Goal: Transaction & Acquisition: Obtain resource

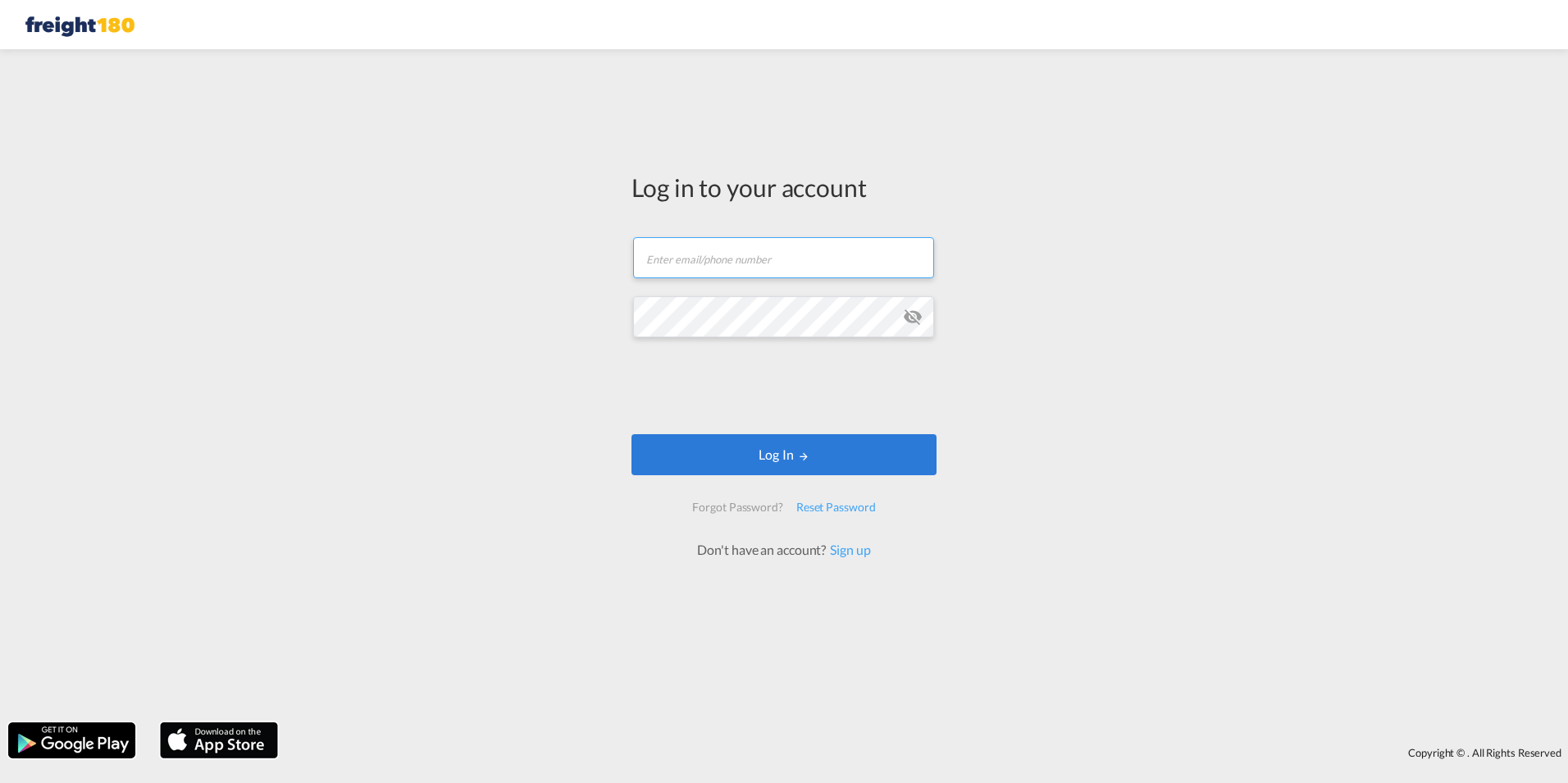
type input "[EMAIL_ADDRESS][DOMAIN_NAME]"
click at [912, 316] on md-icon "icon-eye-off" at bounding box center [913, 317] width 20 height 20
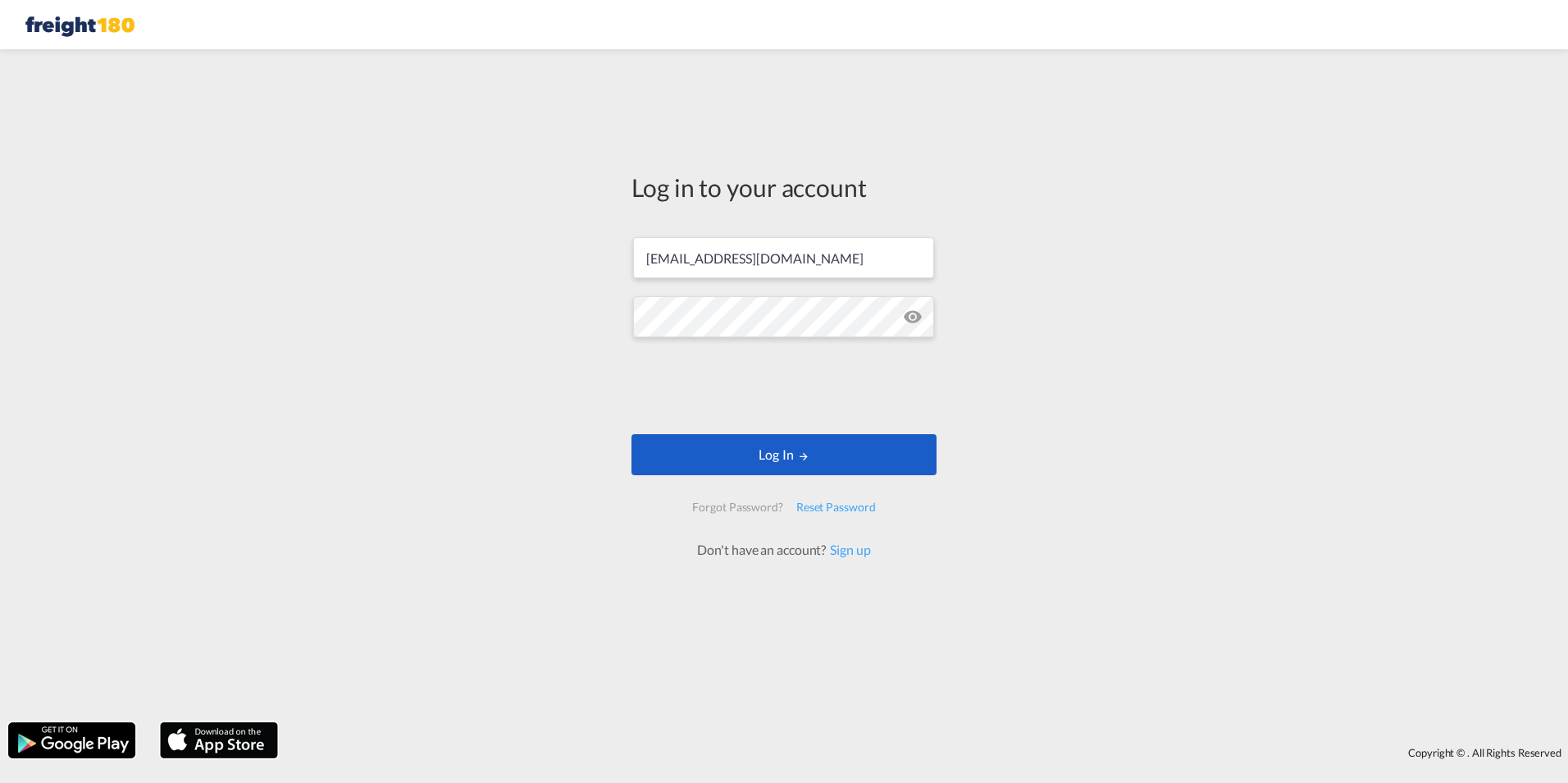
click at [710, 451] on button "Log In" at bounding box center [784, 455] width 305 height 41
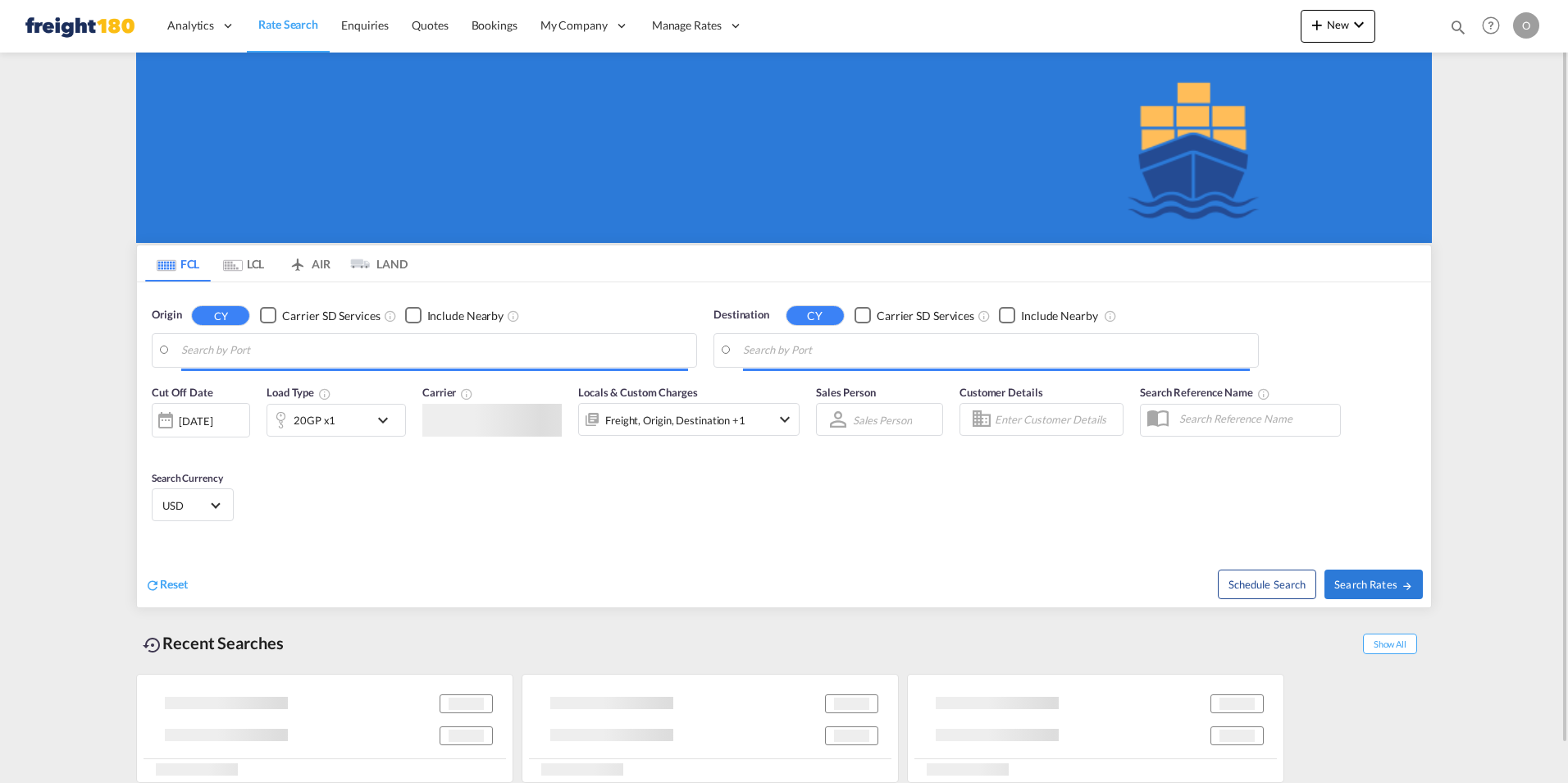
type input "[GEOGRAPHIC_DATA], [GEOGRAPHIC_DATA], USPEF"
type input "Arica, CLARI"
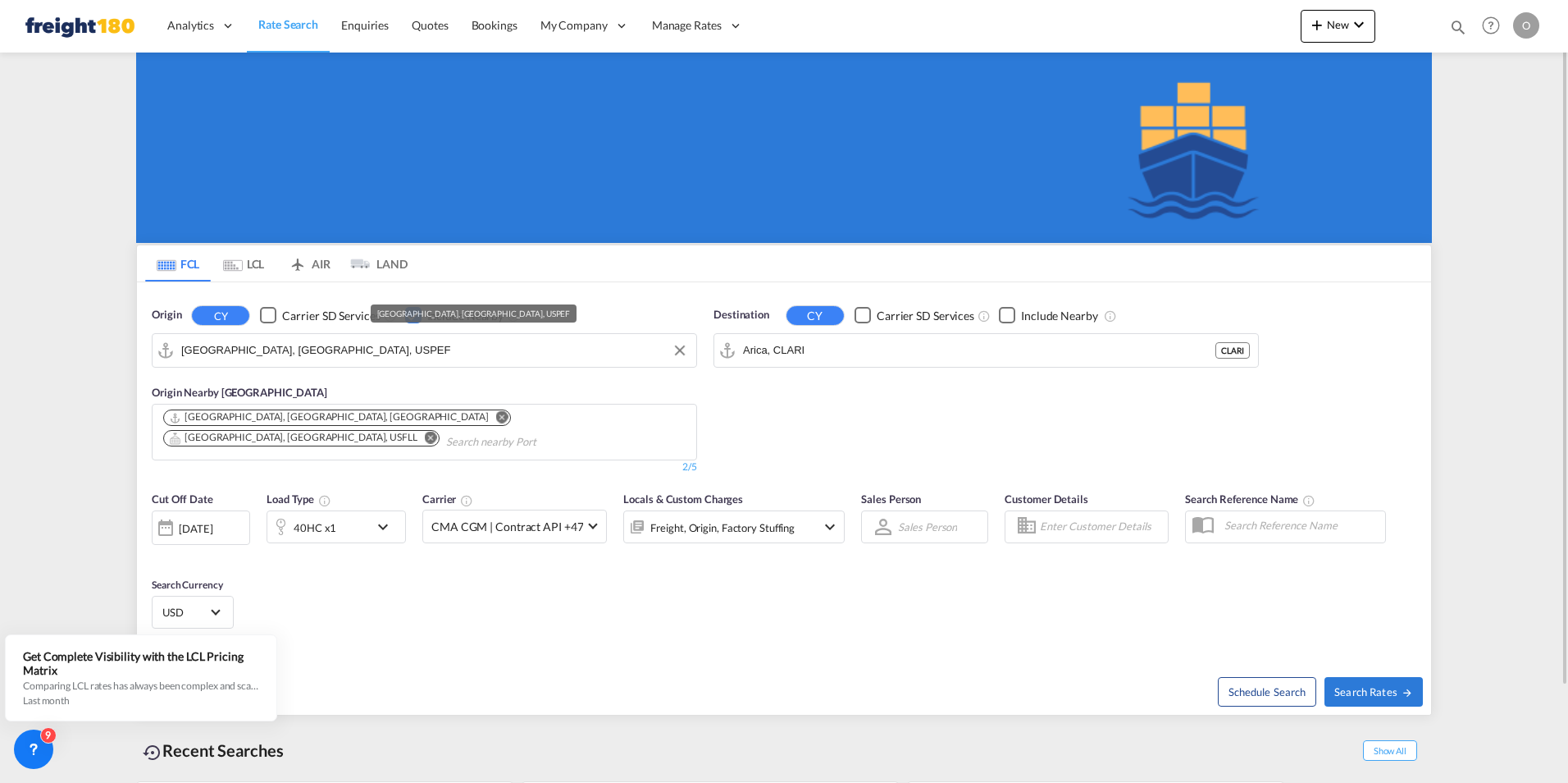
click at [330, 343] on input "[GEOGRAPHIC_DATA], [GEOGRAPHIC_DATA], USPEF" at bounding box center [434, 350] width 507 height 24
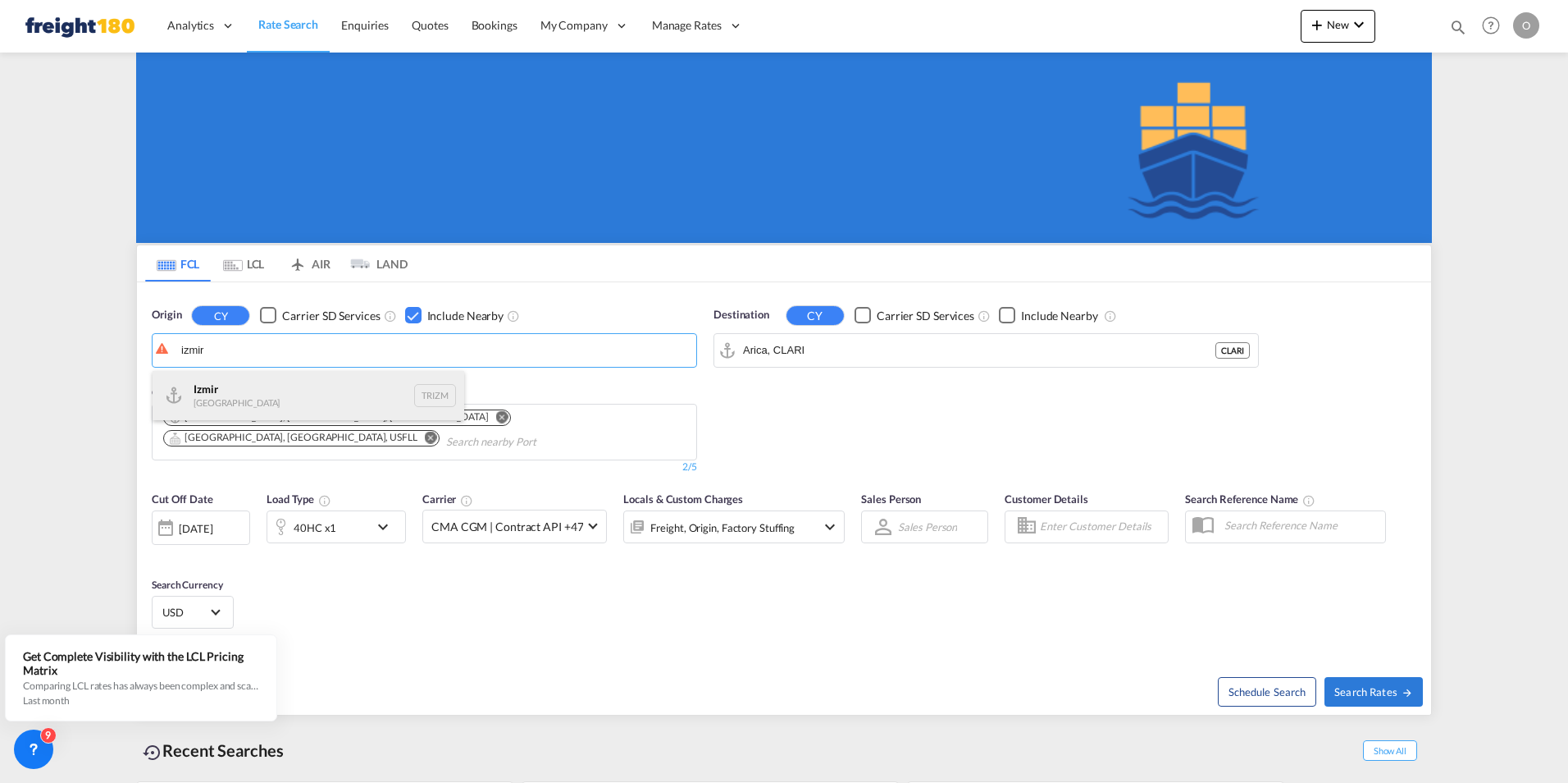
click at [230, 385] on div "Izmir Turkey TRIZM" at bounding box center [308, 396] width 312 height 50
type input "Izmir, TRIZM"
click at [496, 414] on md-icon "Remove" at bounding box center [503, 417] width 13 height 13
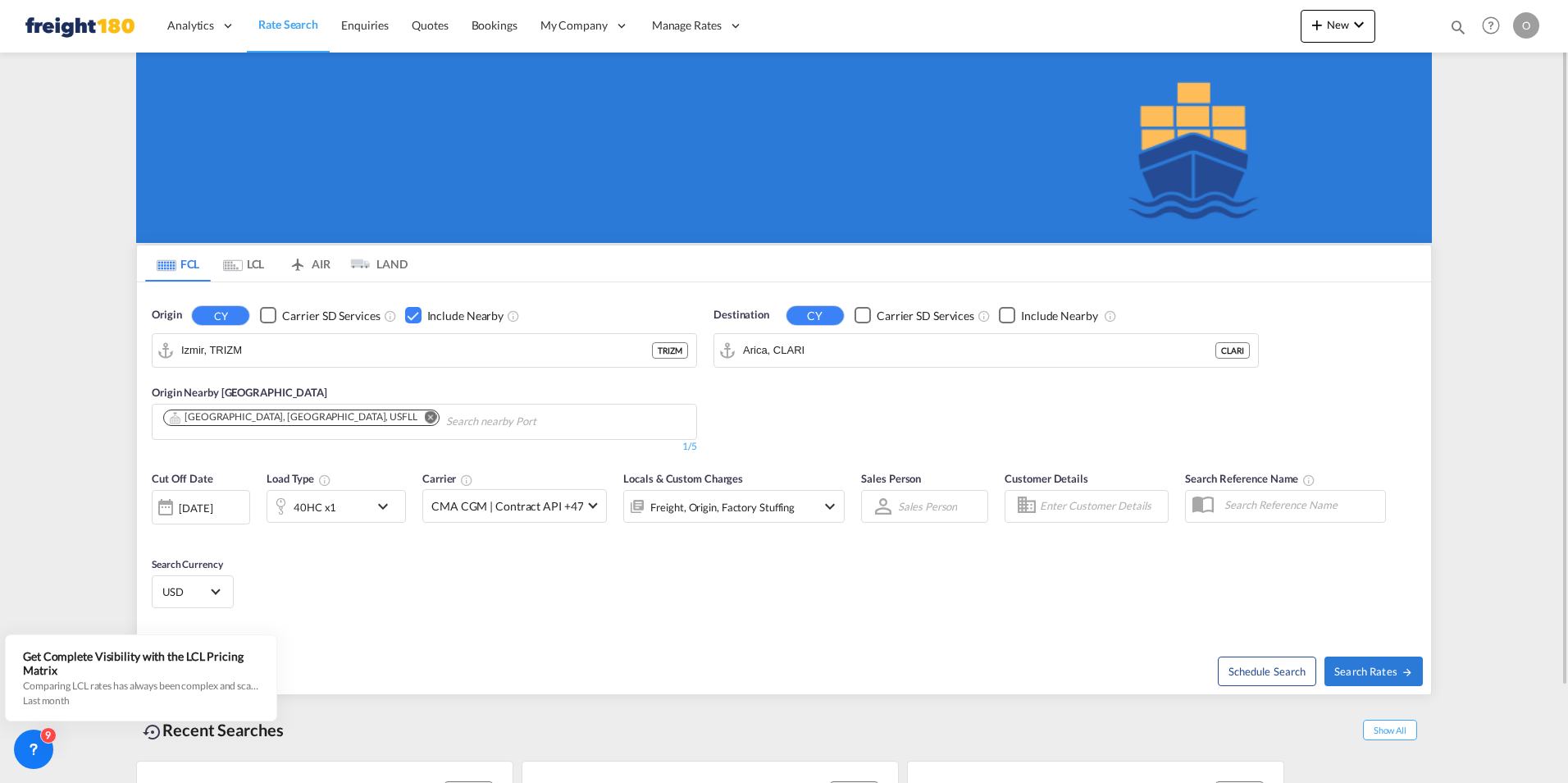
click at [425, 417] on md-icon "Remove" at bounding box center [431, 417] width 13 height 13
click at [222, 416] on body "Analytics Reports Dashboard Rate Search Enquiries Quotes Bookings" at bounding box center [784, 391] width 1568 height 783
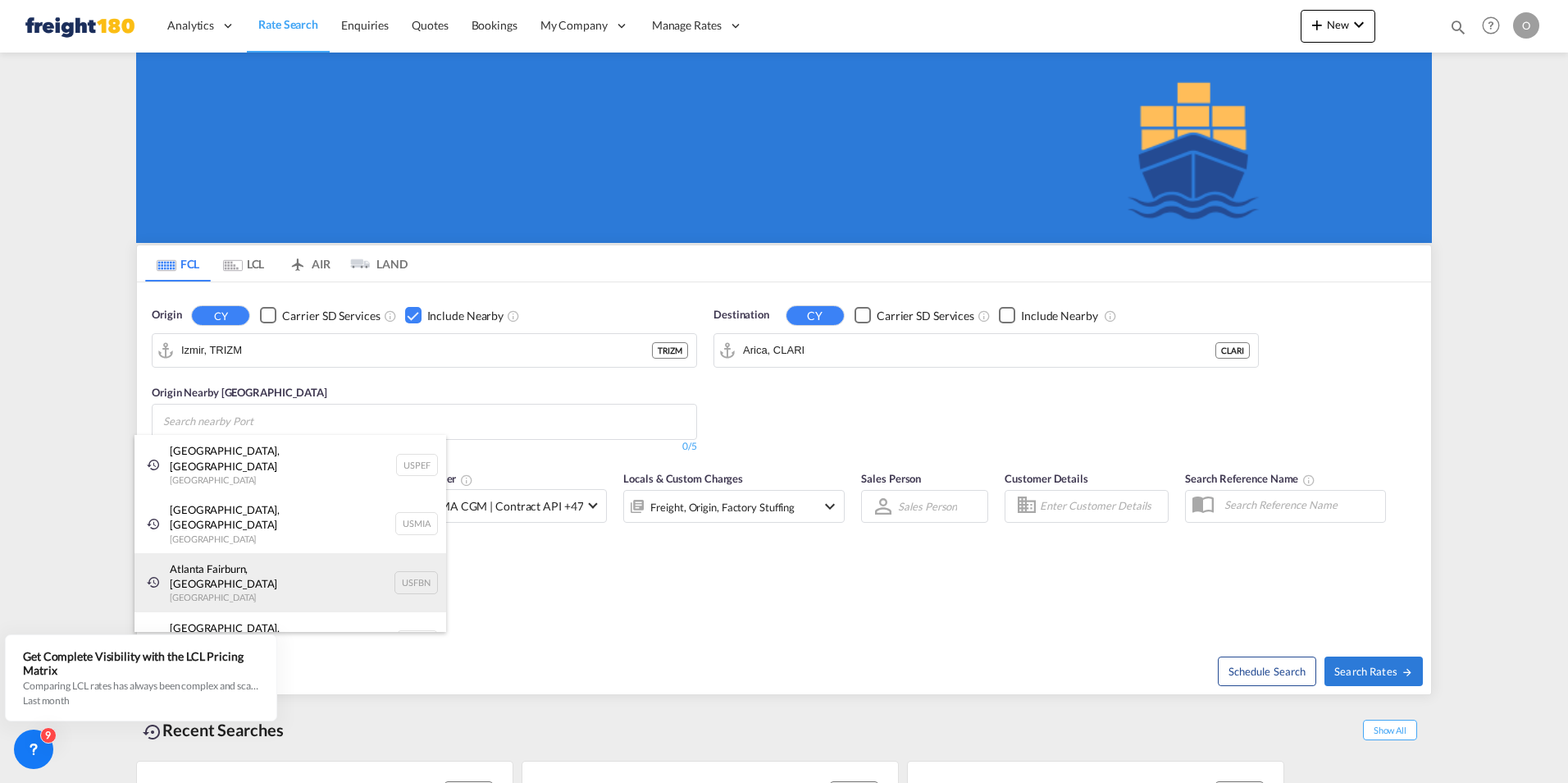
scroll to position [24, 0]
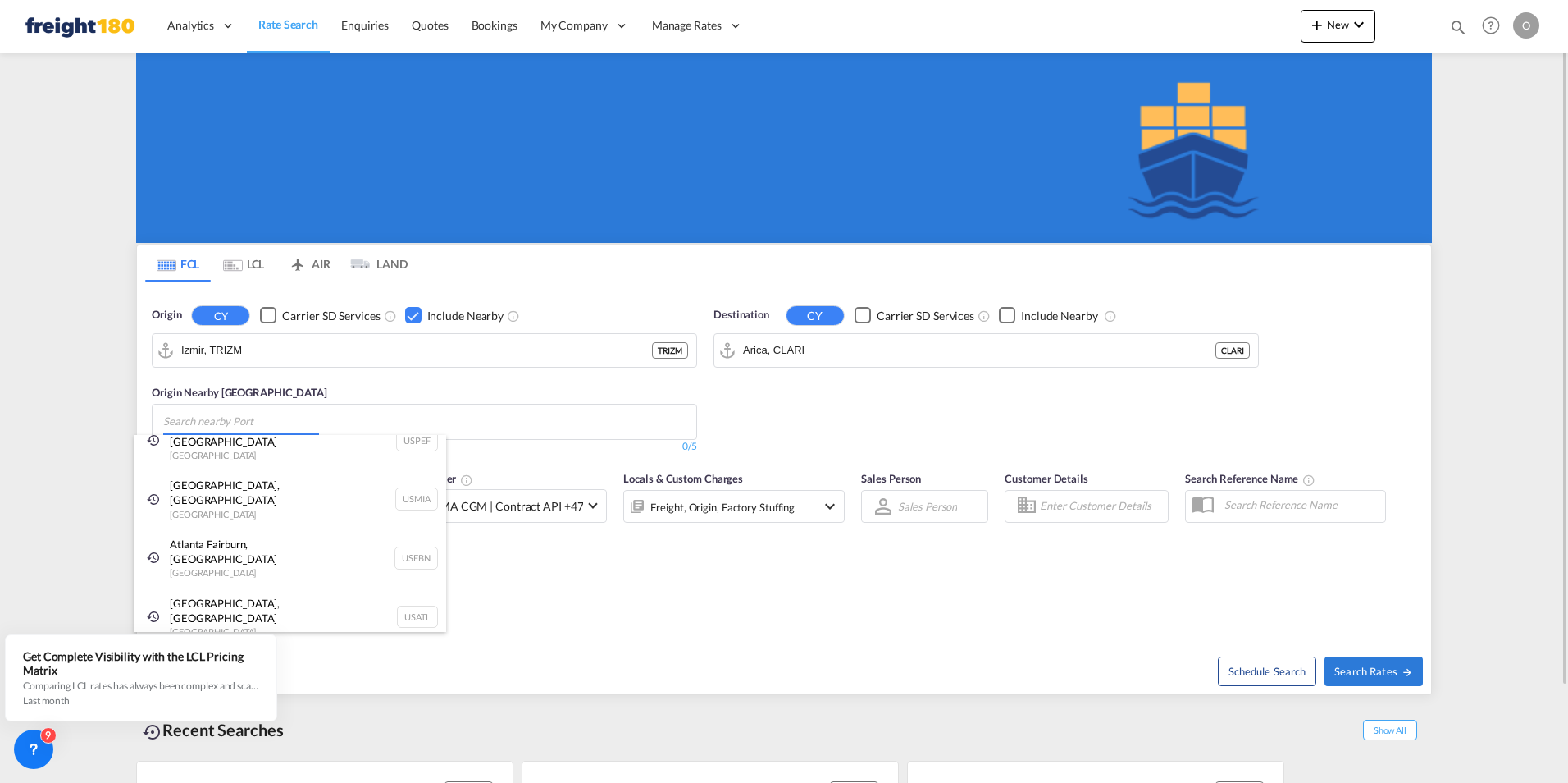
click at [226, 423] on body "Analytics Reports Dashboard Rate Search Enquiries Quotes Bookings" at bounding box center [784, 391] width 1568 height 783
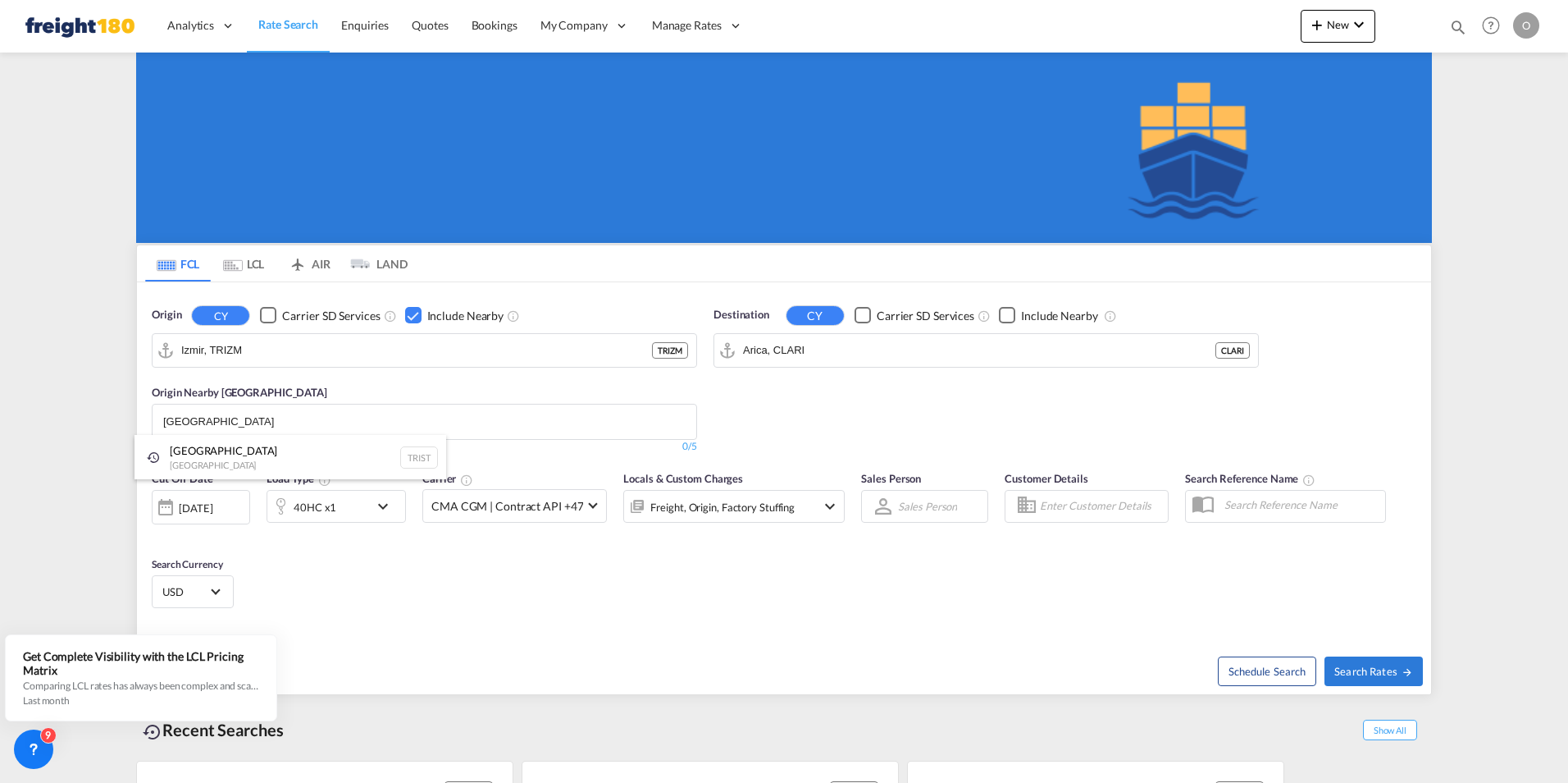
type input "[GEOGRAPHIC_DATA]"
click at [206, 421] on body "Analytics Reports Dashboard Rate Search Enquiries Quotes Bookings" at bounding box center [784, 391] width 1568 height 783
drag, startPoint x: 206, startPoint y: 421, endPoint x: 157, endPoint y: 422, distance: 49.0
click at [157, 422] on md-chips "[GEOGRAPHIC_DATA]" at bounding box center [424, 422] width 544 height 34
type input "mersin"
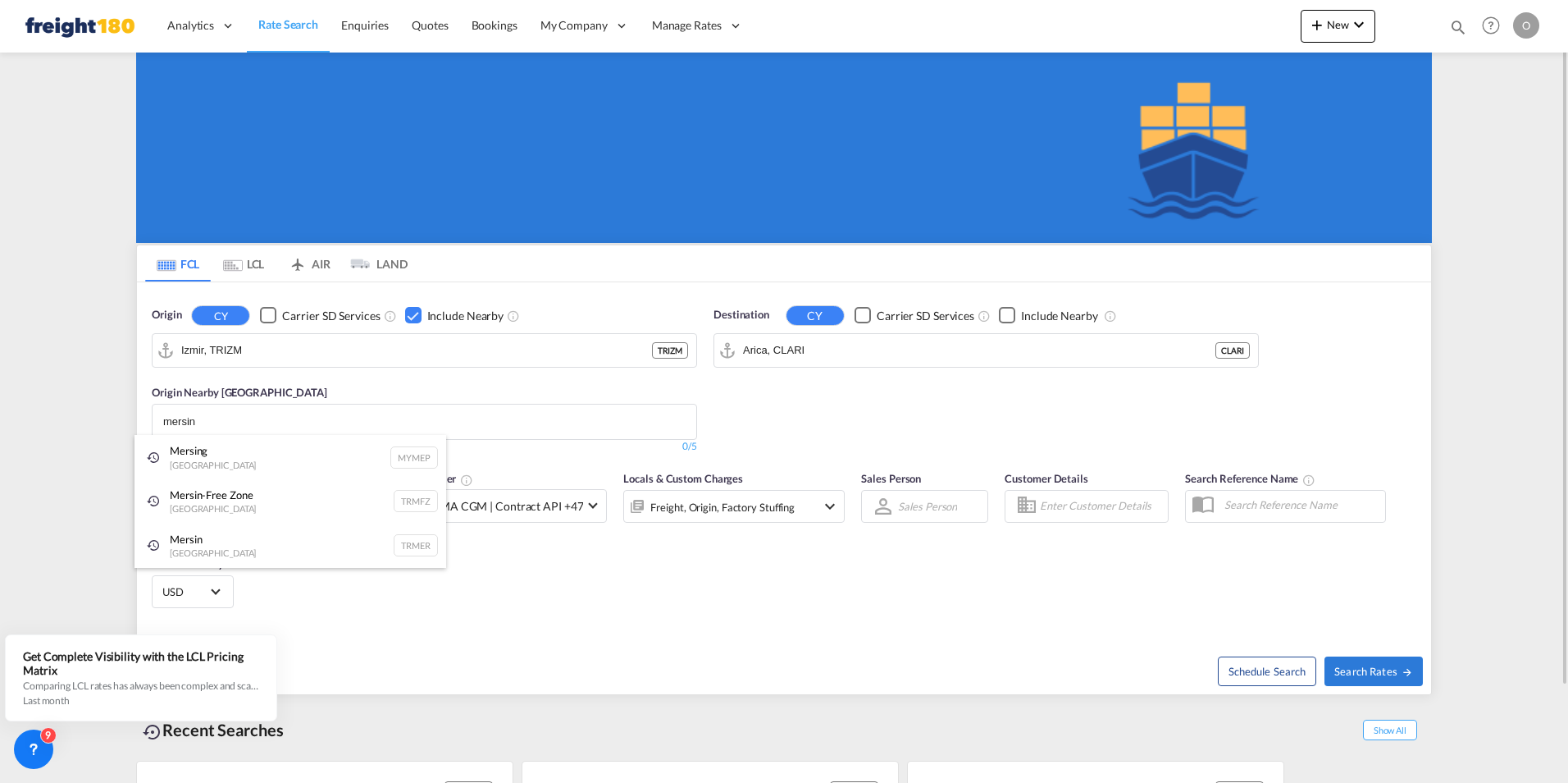
drag, startPoint x: 230, startPoint y: 412, endPoint x: 212, endPoint y: 419, distance: 19.3
drag, startPoint x: 204, startPoint y: 423, endPoint x: 143, endPoint y: 421, distance: 61.0
click at [143, 421] on body "Analytics Reports Dashboard Rate Search Enquiries Quotes Bookings" at bounding box center [784, 391] width 1568 height 783
drag, startPoint x: 200, startPoint y: 419, endPoint x: 182, endPoint y: 417, distance: 18.1
click at [193, 542] on div "Mersin [GEOGRAPHIC_DATA] TRMER" at bounding box center [290, 545] width 312 height 44
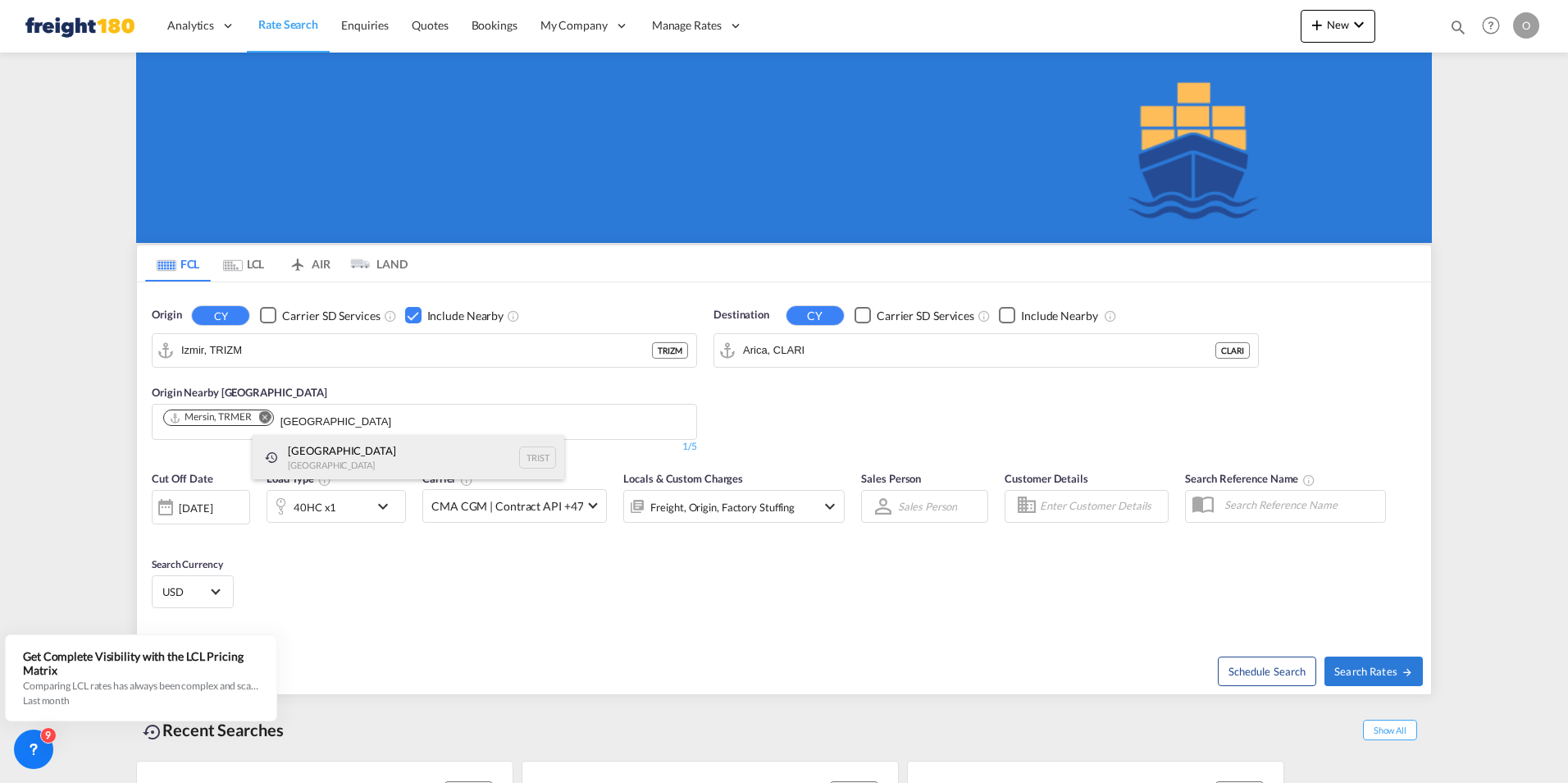
type input "[GEOGRAPHIC_DATA]"
click at [322, 454] on div "[GEOGRAPHIC_DATA] [GEOGRAPHIC_DATA] TRIST" at bounding box center [408, 457] width 312 height 44
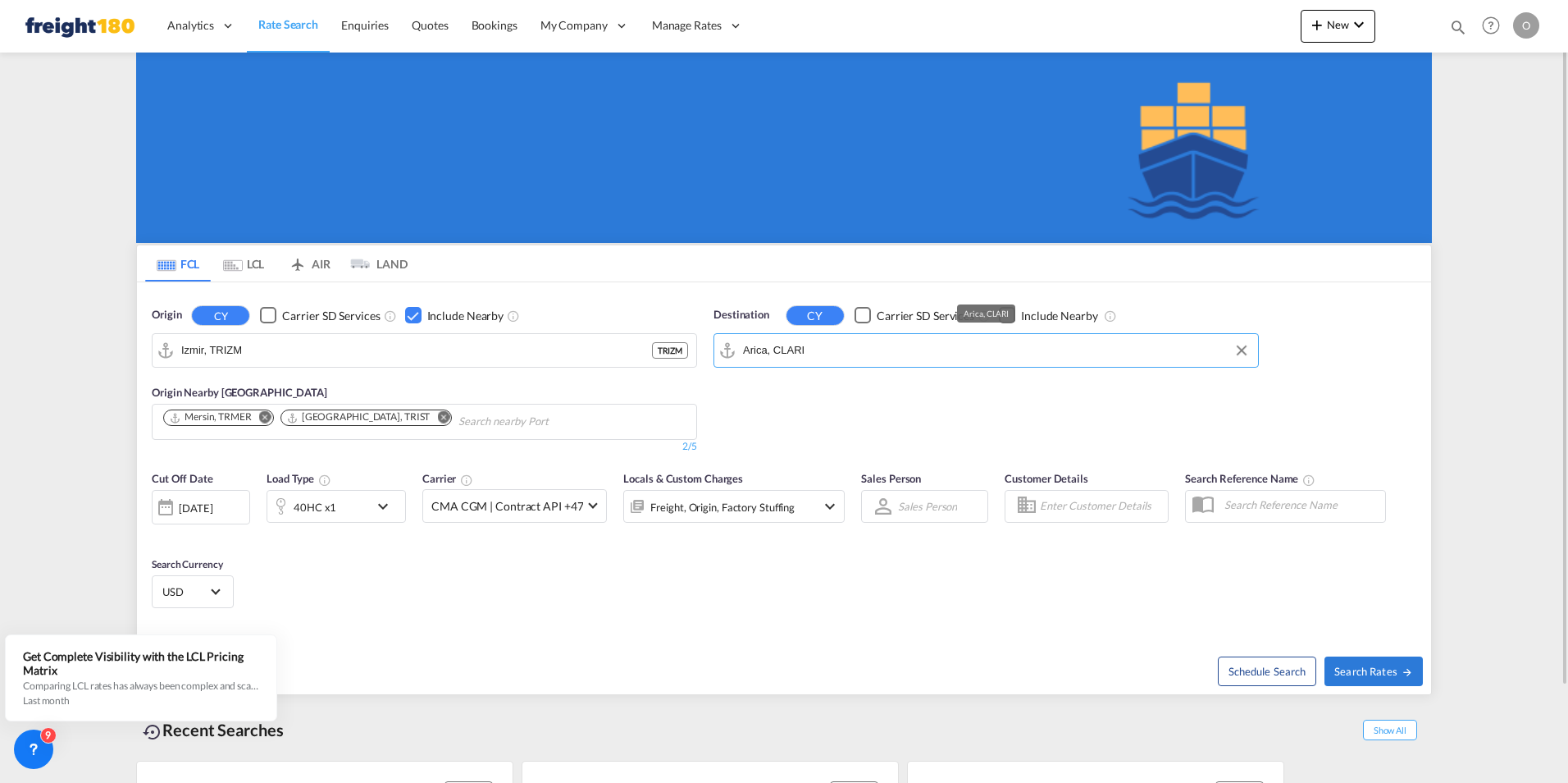
drag, startPoint x: 815, startPoint y: 352, endPoint x: 772, endPoint y: 350, distance: 43.0
click at [764, 350] on input "Arica, CLARI" at bounding box center [996, 350] width 507 height 24
drag, startPoint x: 837, startPoint y: 346, endPoint x: 684, endPoint y: 349, distance: 153.0
click at [684, 349] on div "Origin CY Carrier SD Services Include Nearby Izmir, TRIZM Origin Nearby [GEOGRA…" at bounding box center [784, 371] width 1294 height 179
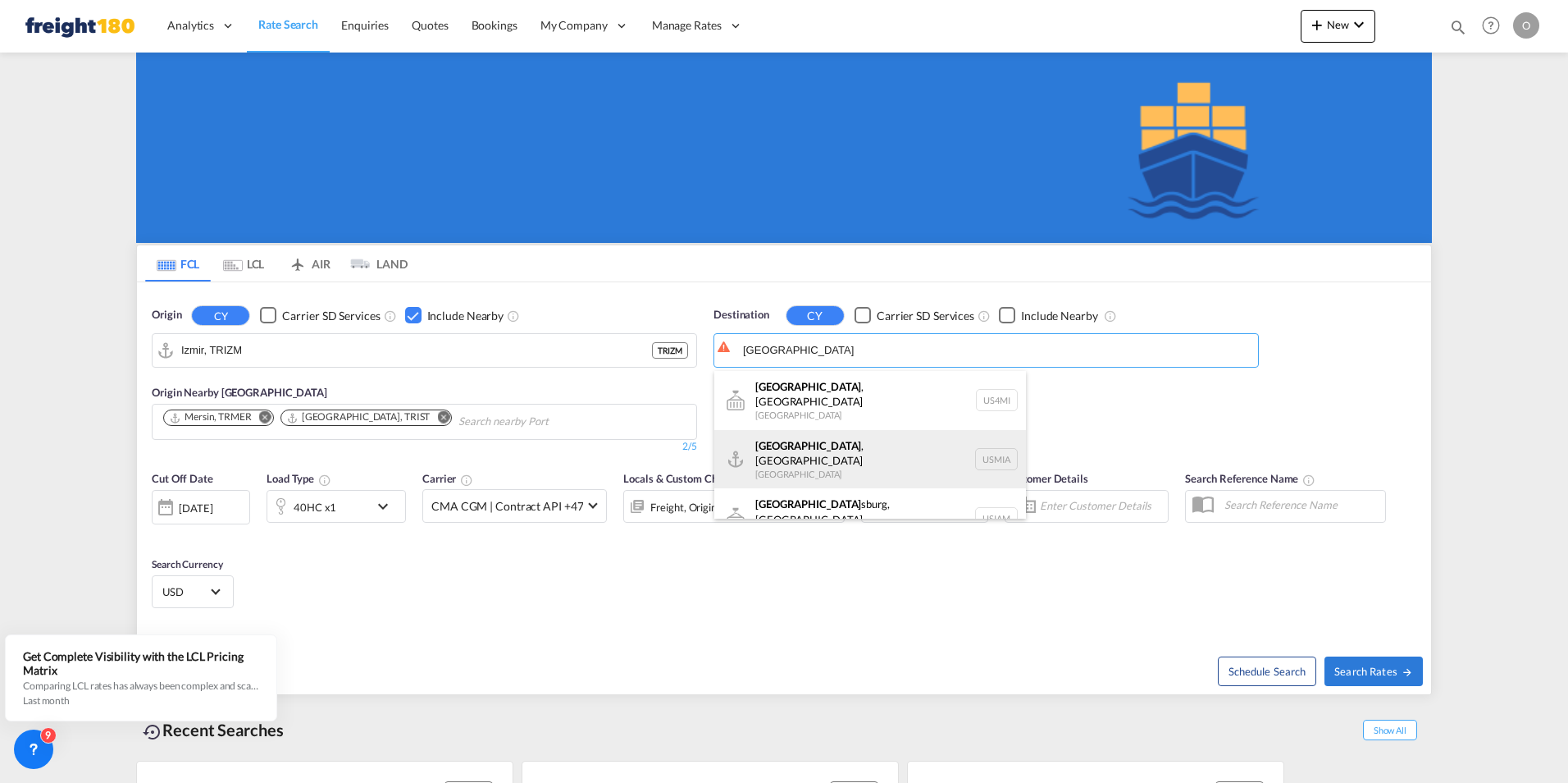
click at [789, 437] on div "[GEOGRAPHIC_DATA] , [GEOGRAPHIC_DATA] [GEOGRAPHIC_DATA] USMIA" at bounding box center [870, 460] width 312 height 59
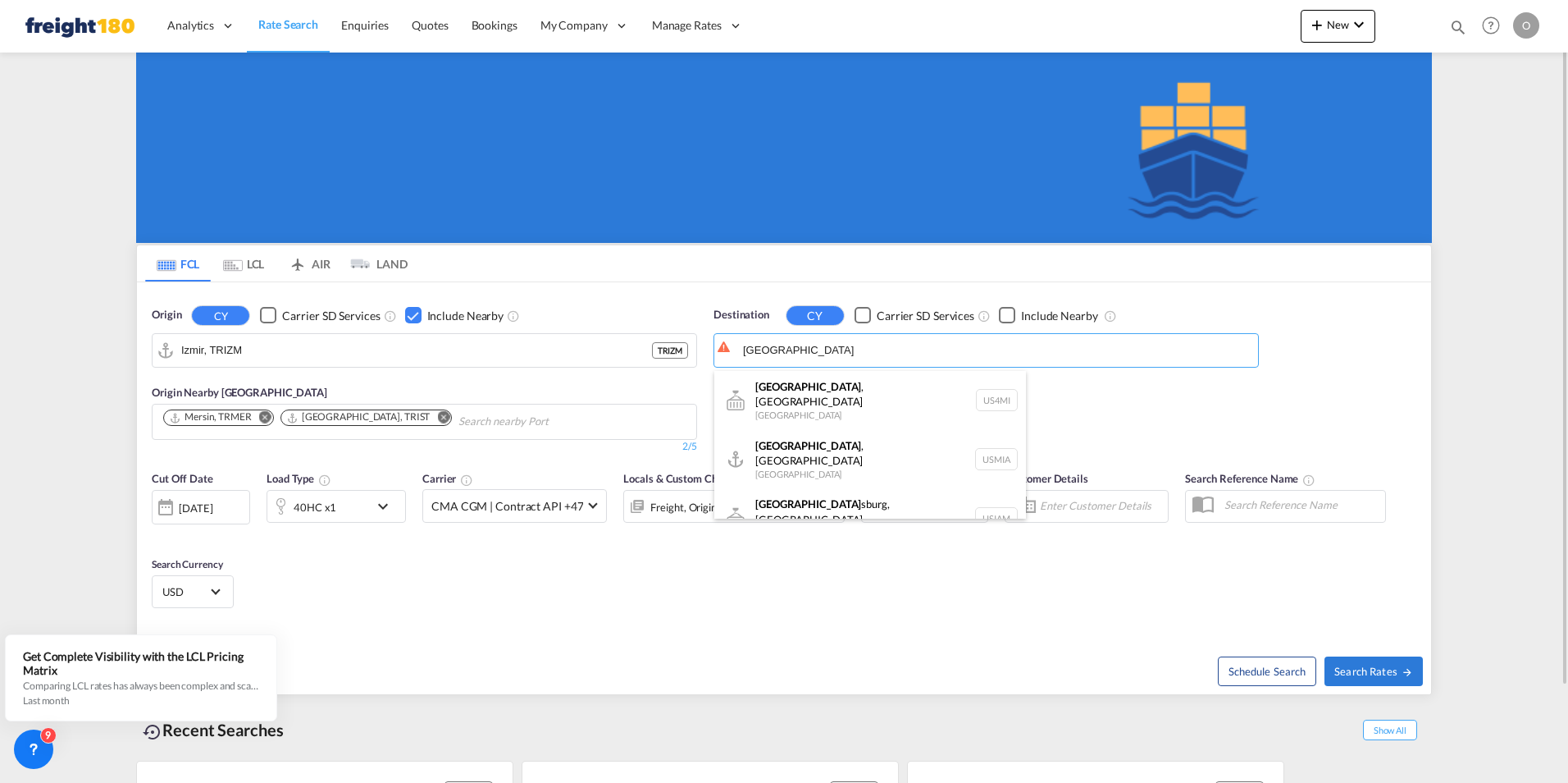
type input "[GEOGRAPHIC_DATA], [GEOGRAPHIC_DATA], [GEOGRAPHIC_DATA]"
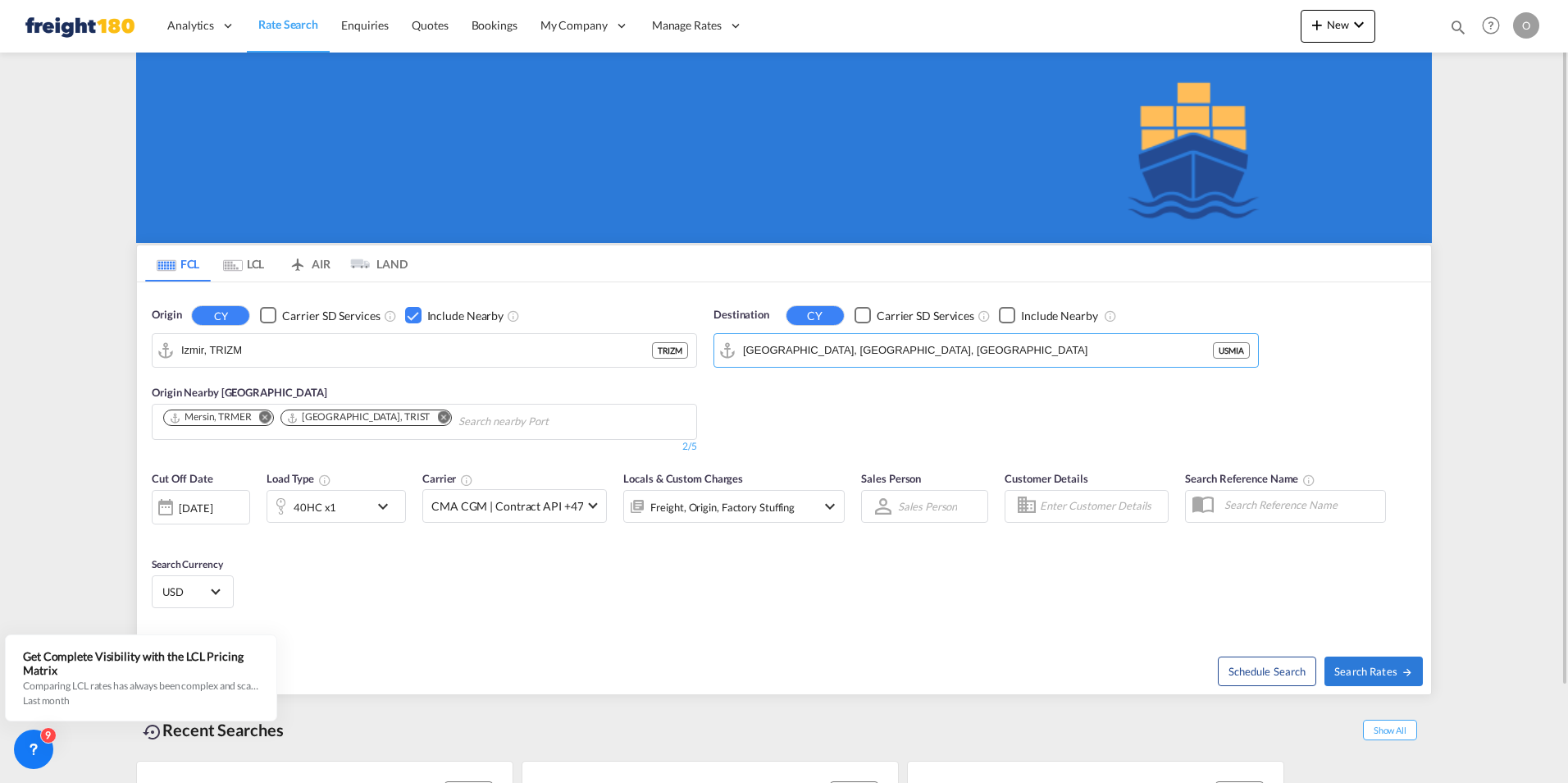
click at [1006, 315] on div "Checkbox No Ink" at bounding box center [1007, 315] width 16 height 16
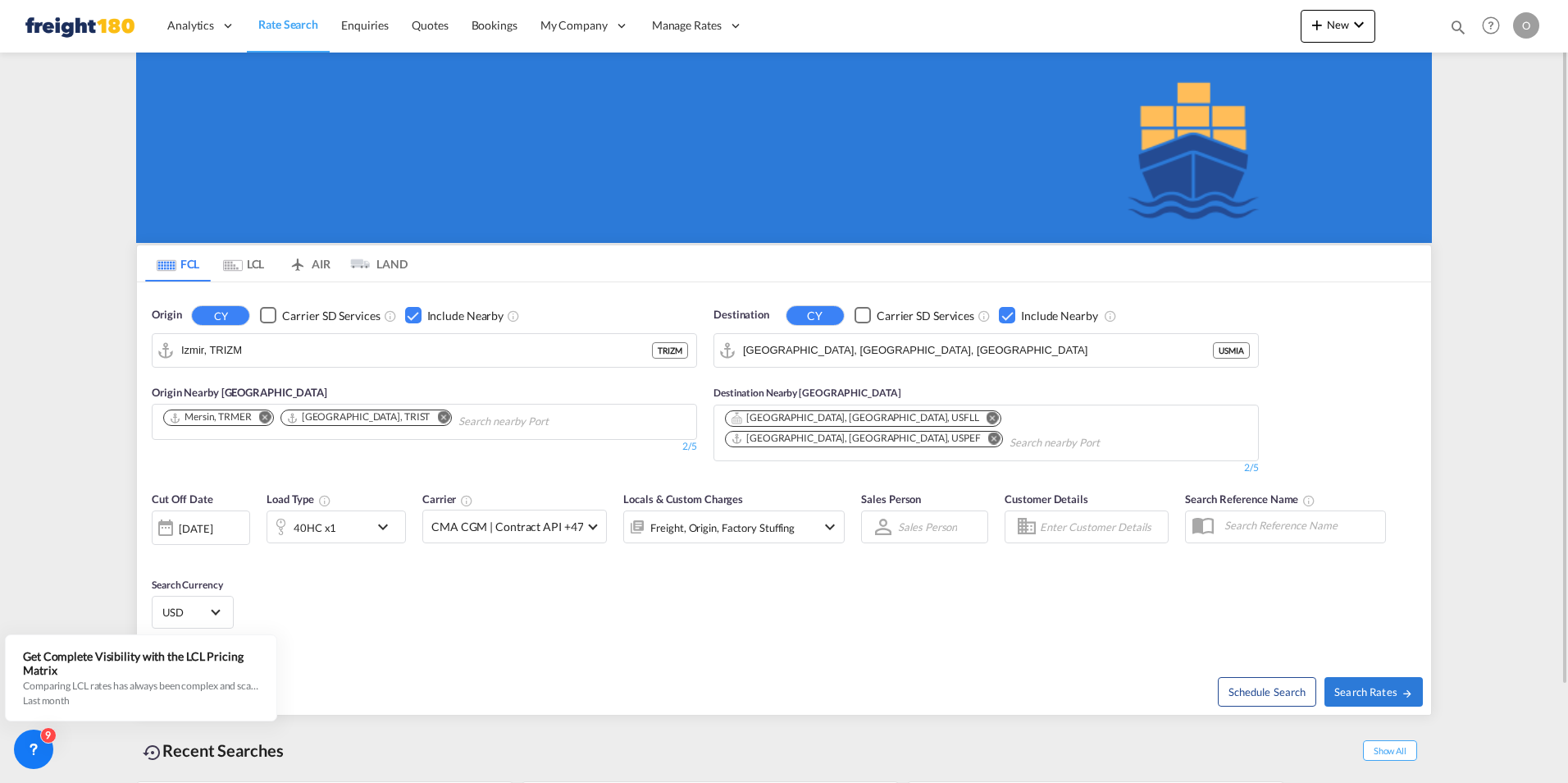
click at [1001, 432] on md-icon "Remove" at bounding box center [994, 438] width 13 height 13
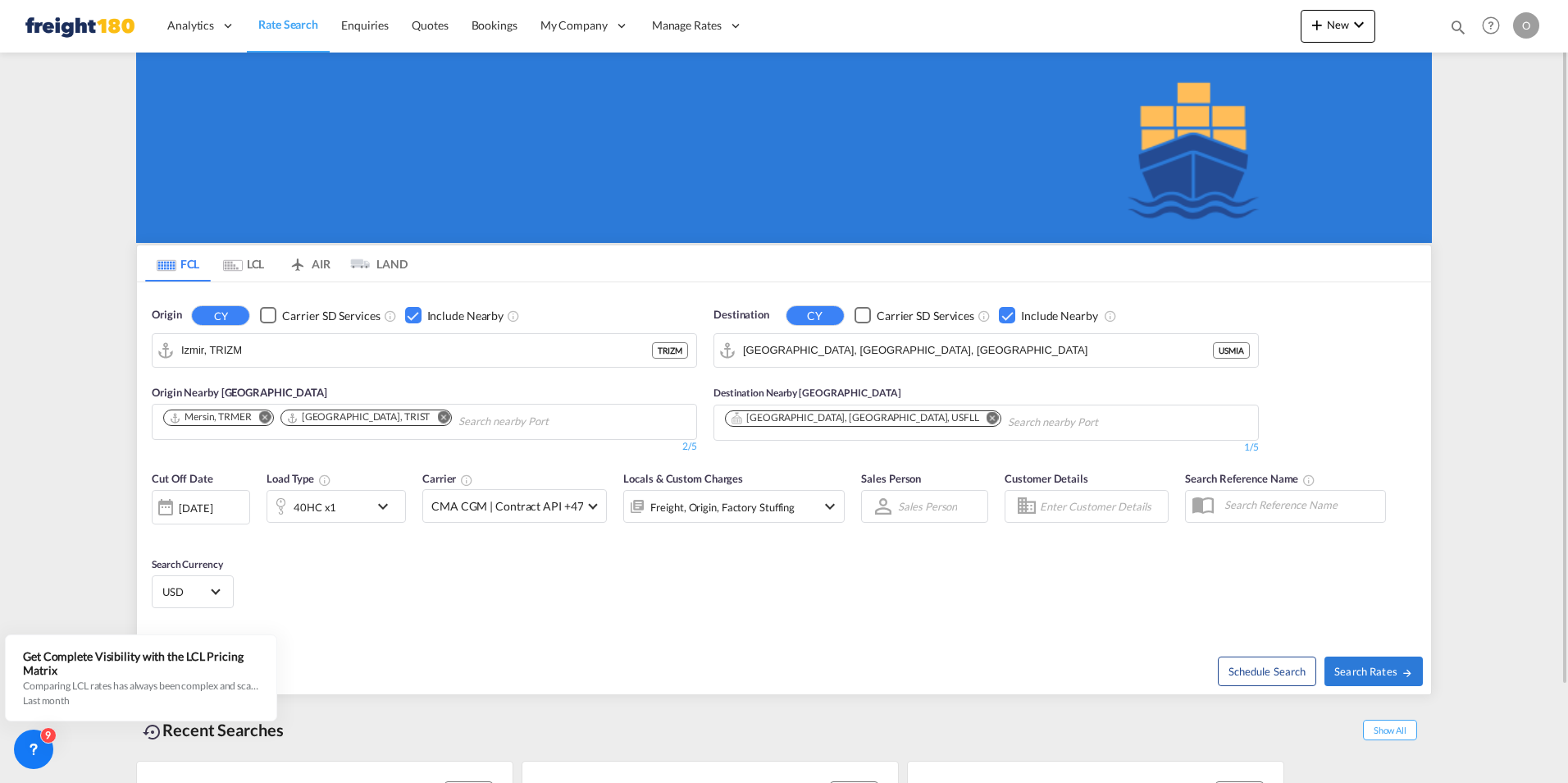
click at [383, 505] on md-icon "icon-chevron-down" at bounding box center [386, 506] width 28 height 20
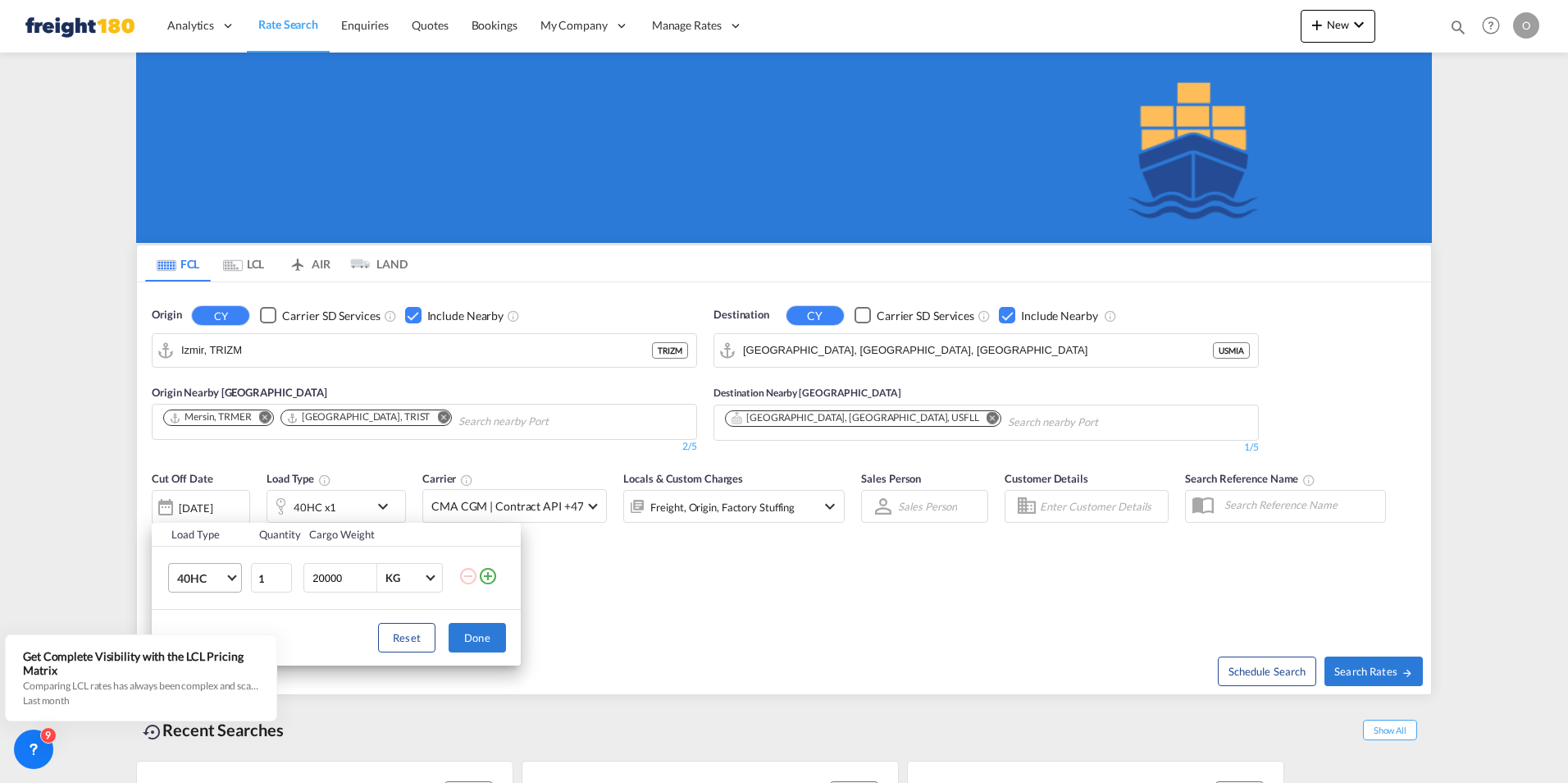
click at [234, 578] on span "Choose: \a40HC" at bounding box center [231, 577] width 9 height 9
click at [199, 492] on div "20GP" at bounding box center [192, 499] width 29 height 16
click at [481, 635] on button "Done" at bounding box center [477, 637] width 58 height 30
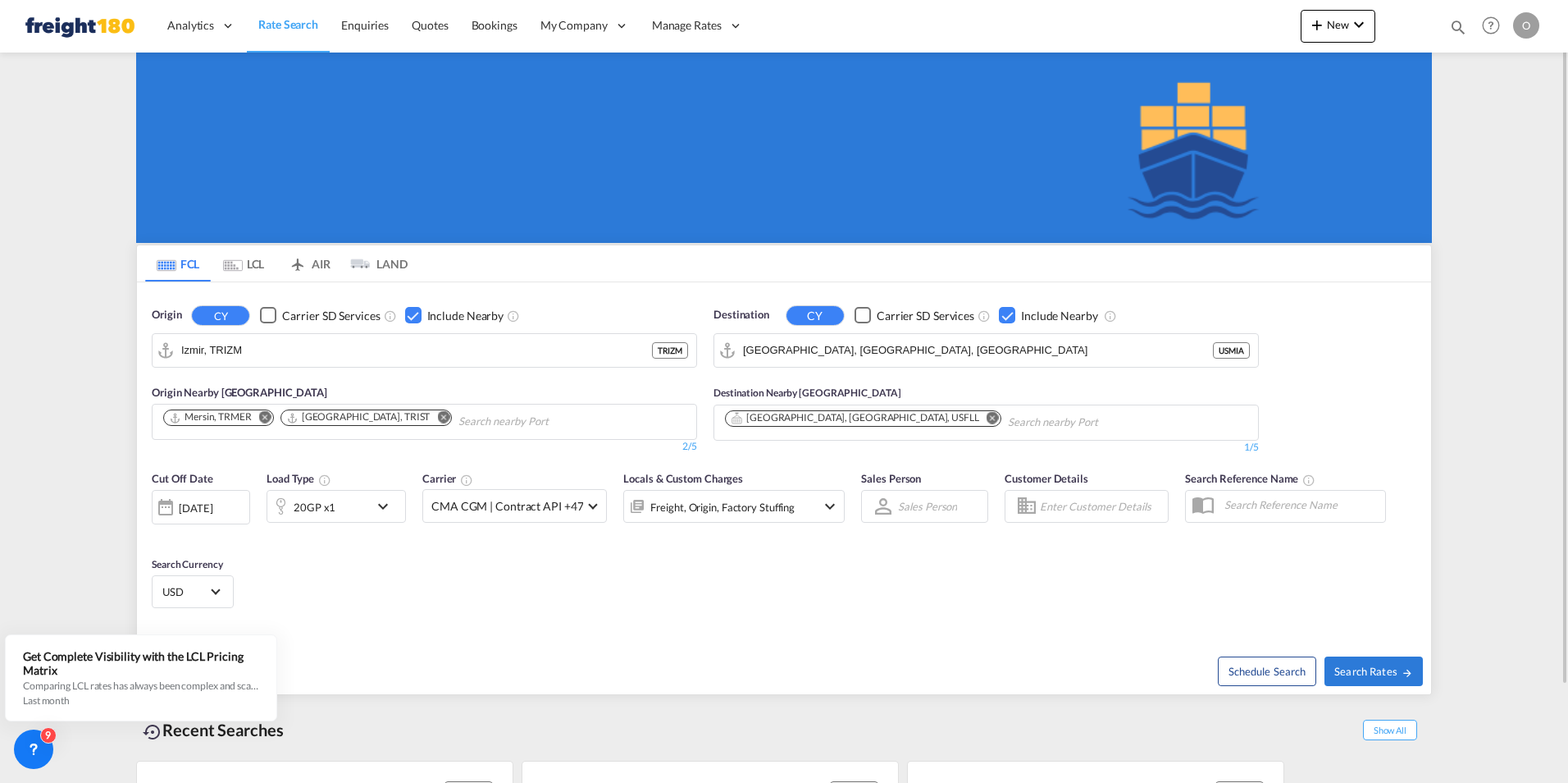
click at [825, 509] on md-icon "icon-chevron-down" at bounding box center [830, 506] width 20 height 20
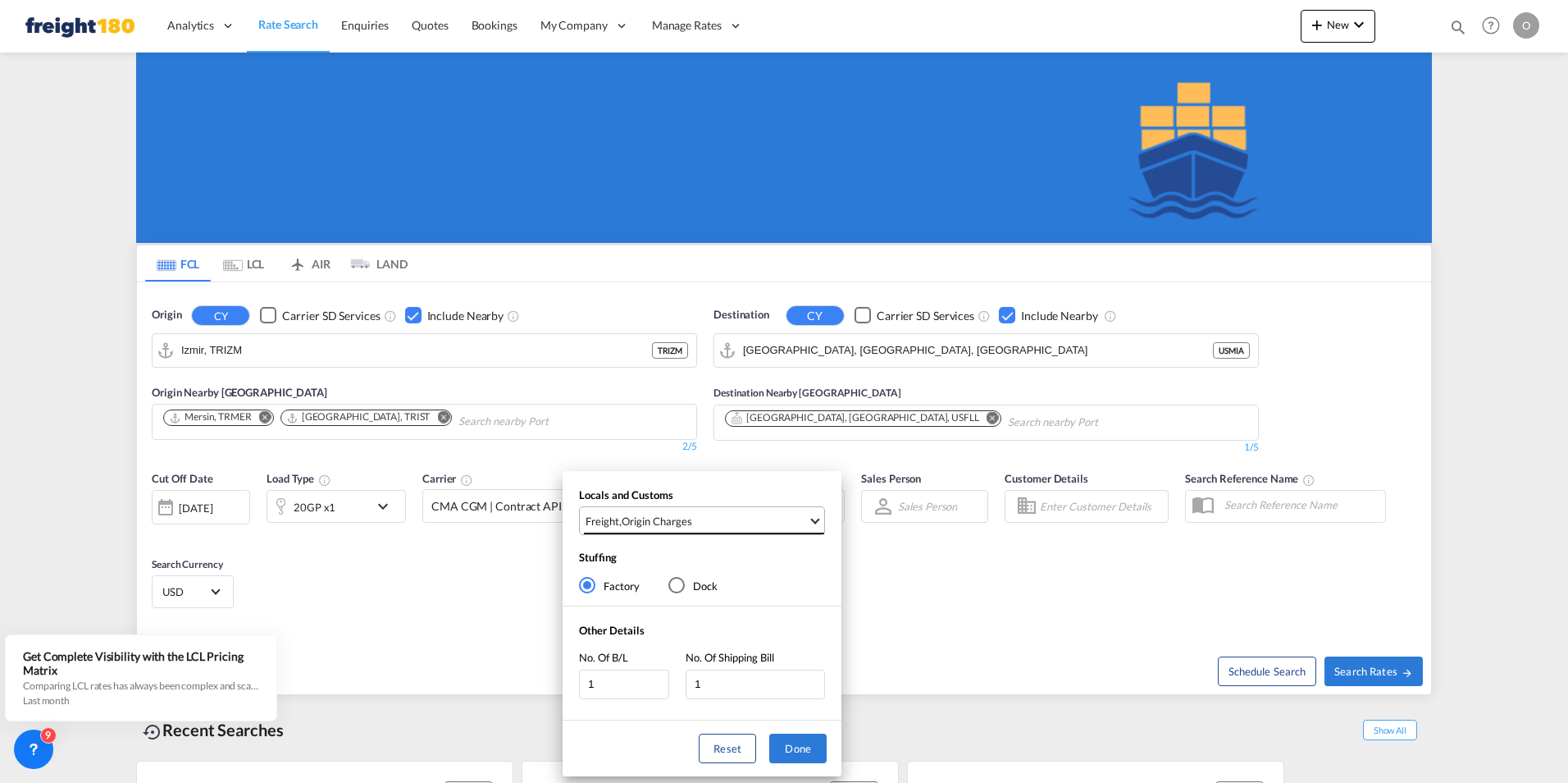
click at [811, 521] on md-select-value "Freight , Origin Charges" at bounding box center [703, 521] width 240 height 27
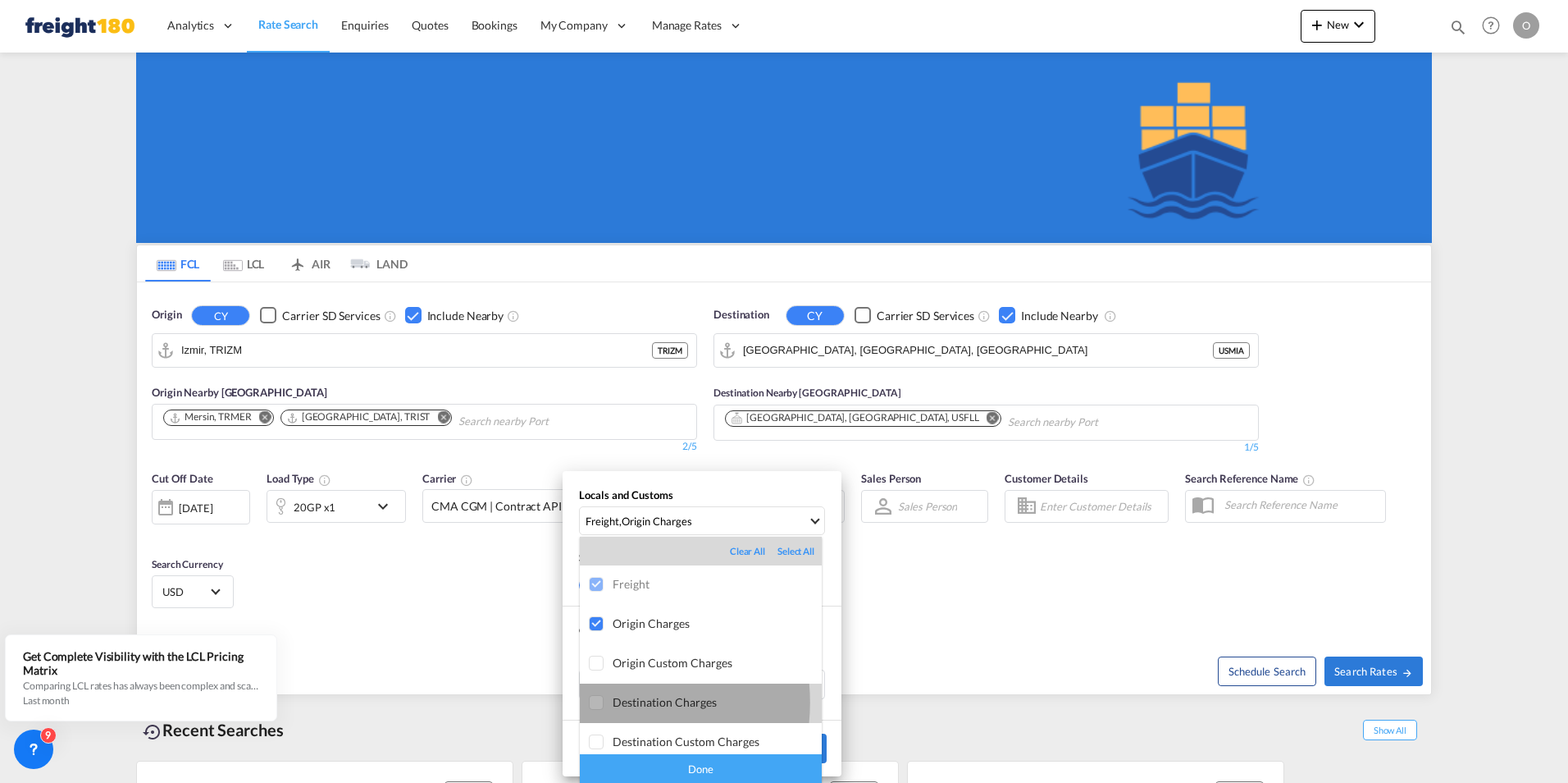
click at [596, 702] on div at bounding box center [597, 703] width 16 height 16
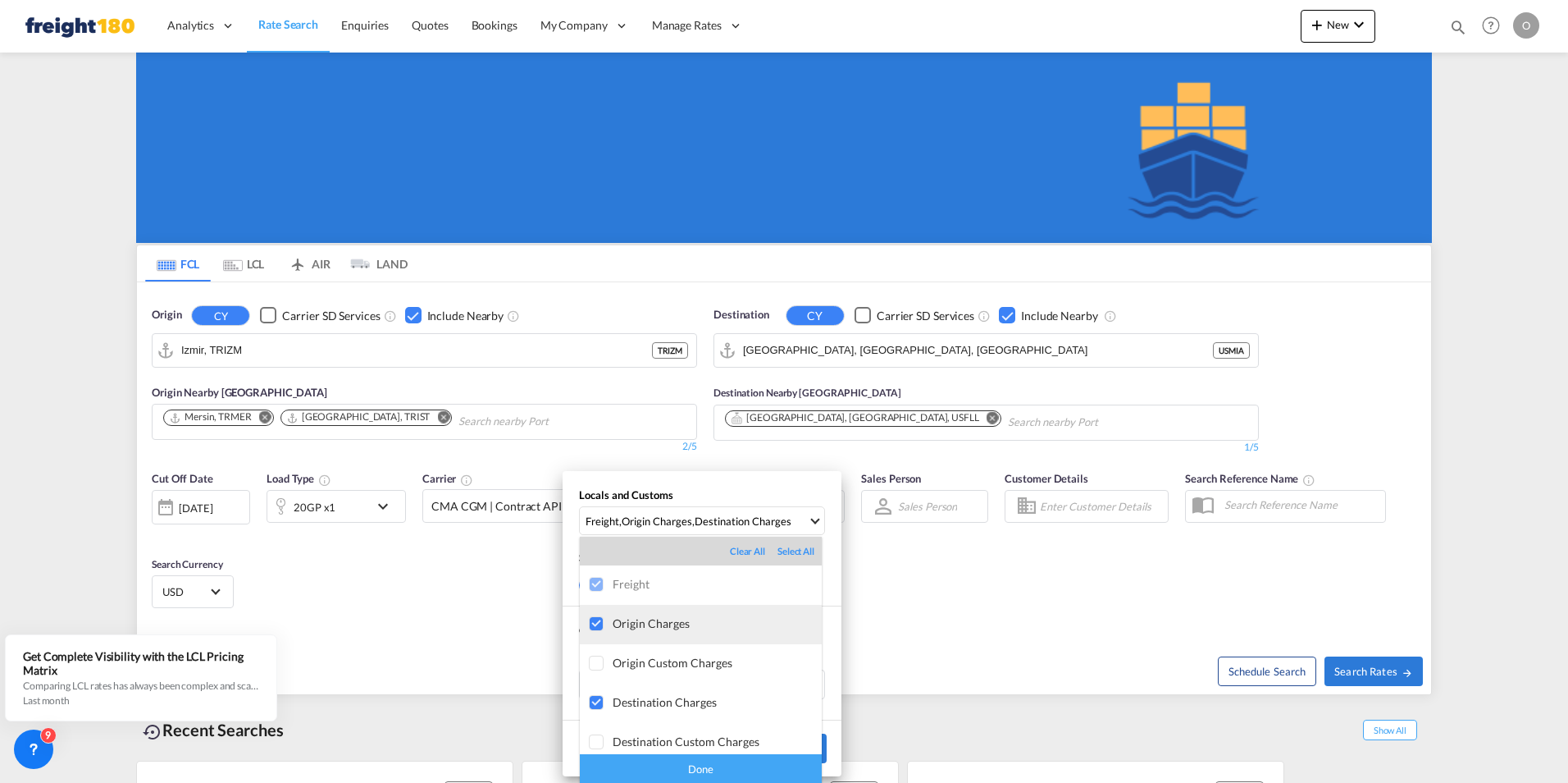
click at [596, 620] on div at bounding box center [597, 624] width 16 height 16
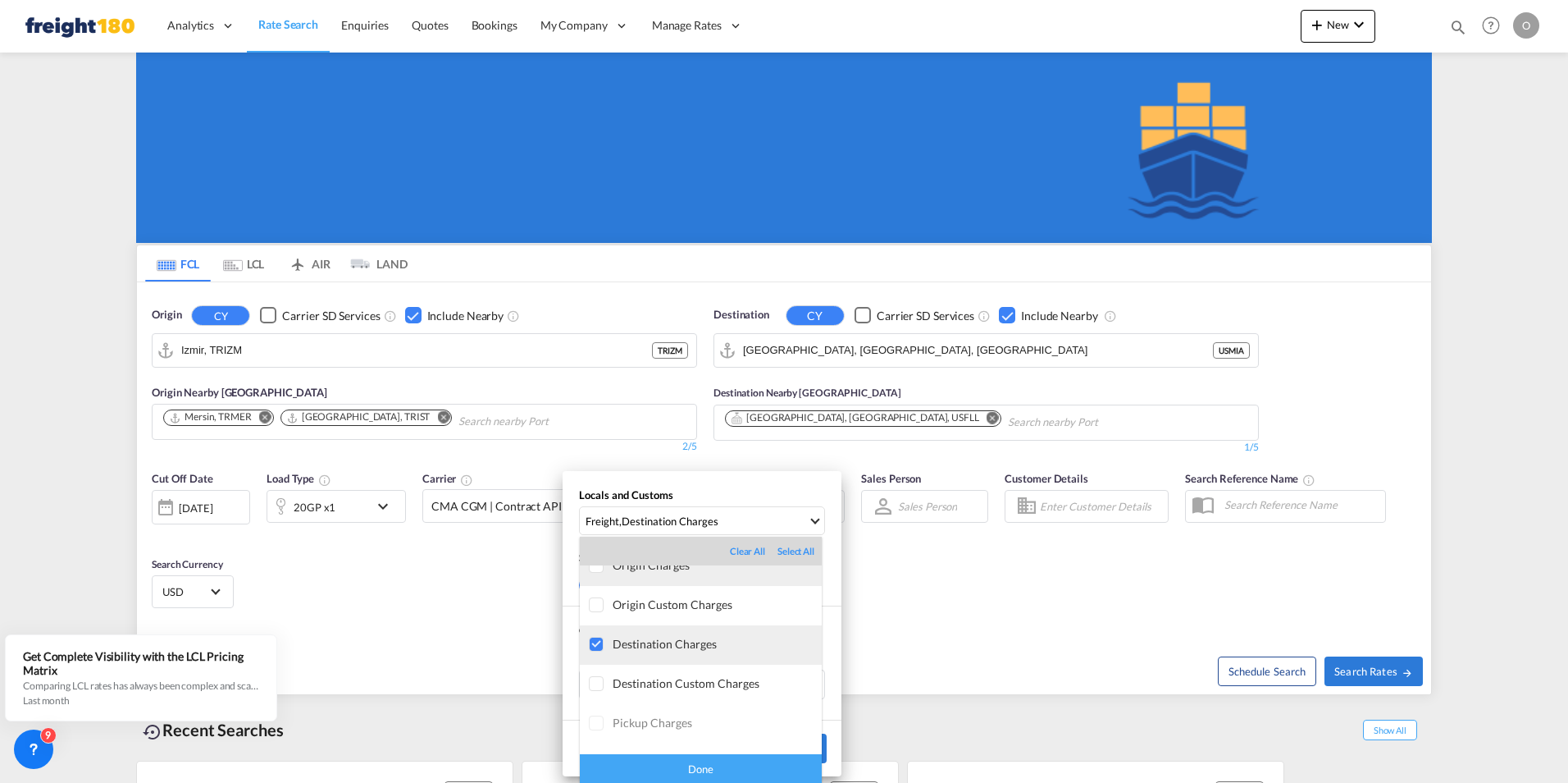
scroll to position [82, 0]
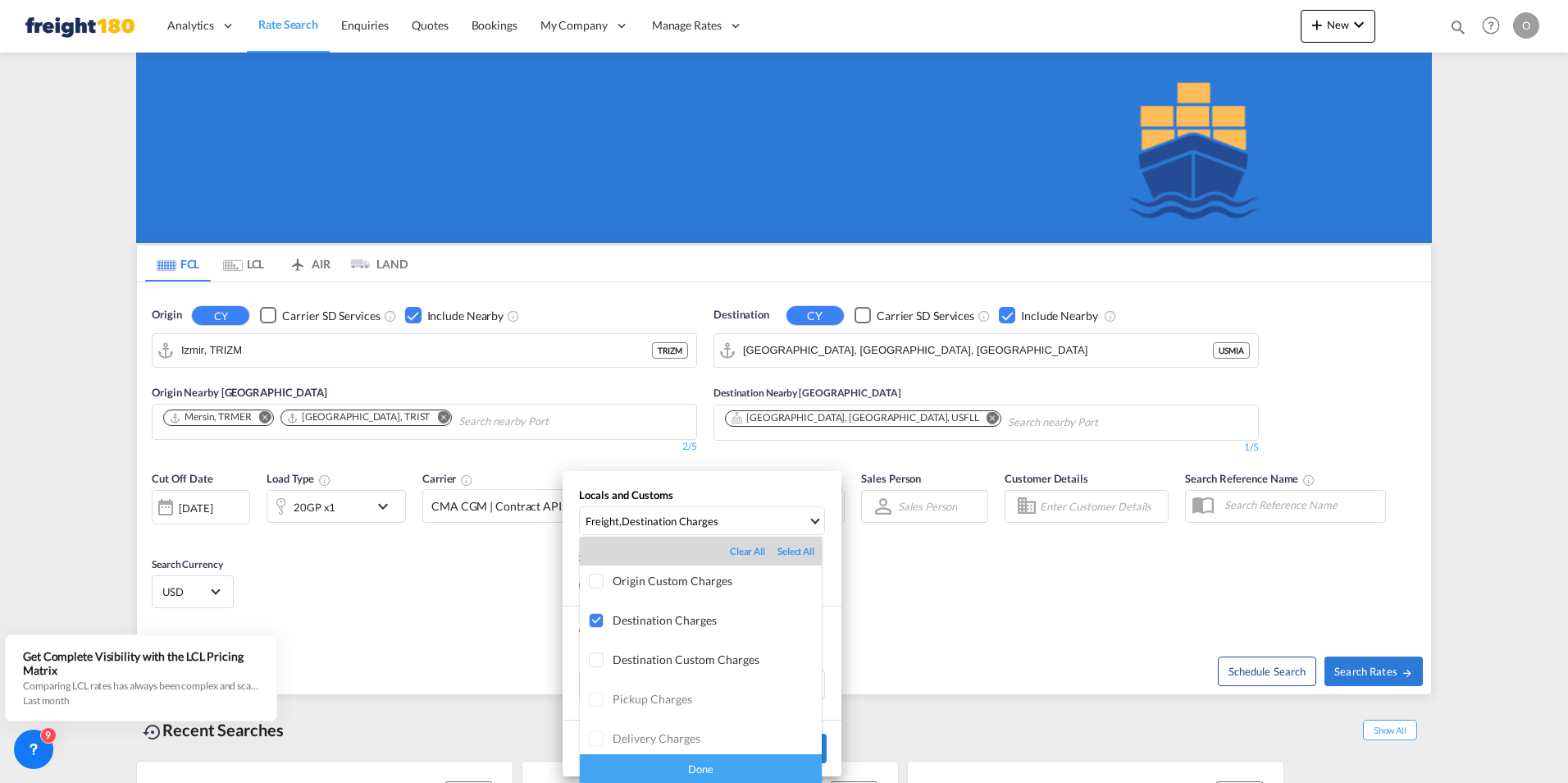
click at [699, 767] on div "Done" at bounding box center [701, 769] width 242 height 29
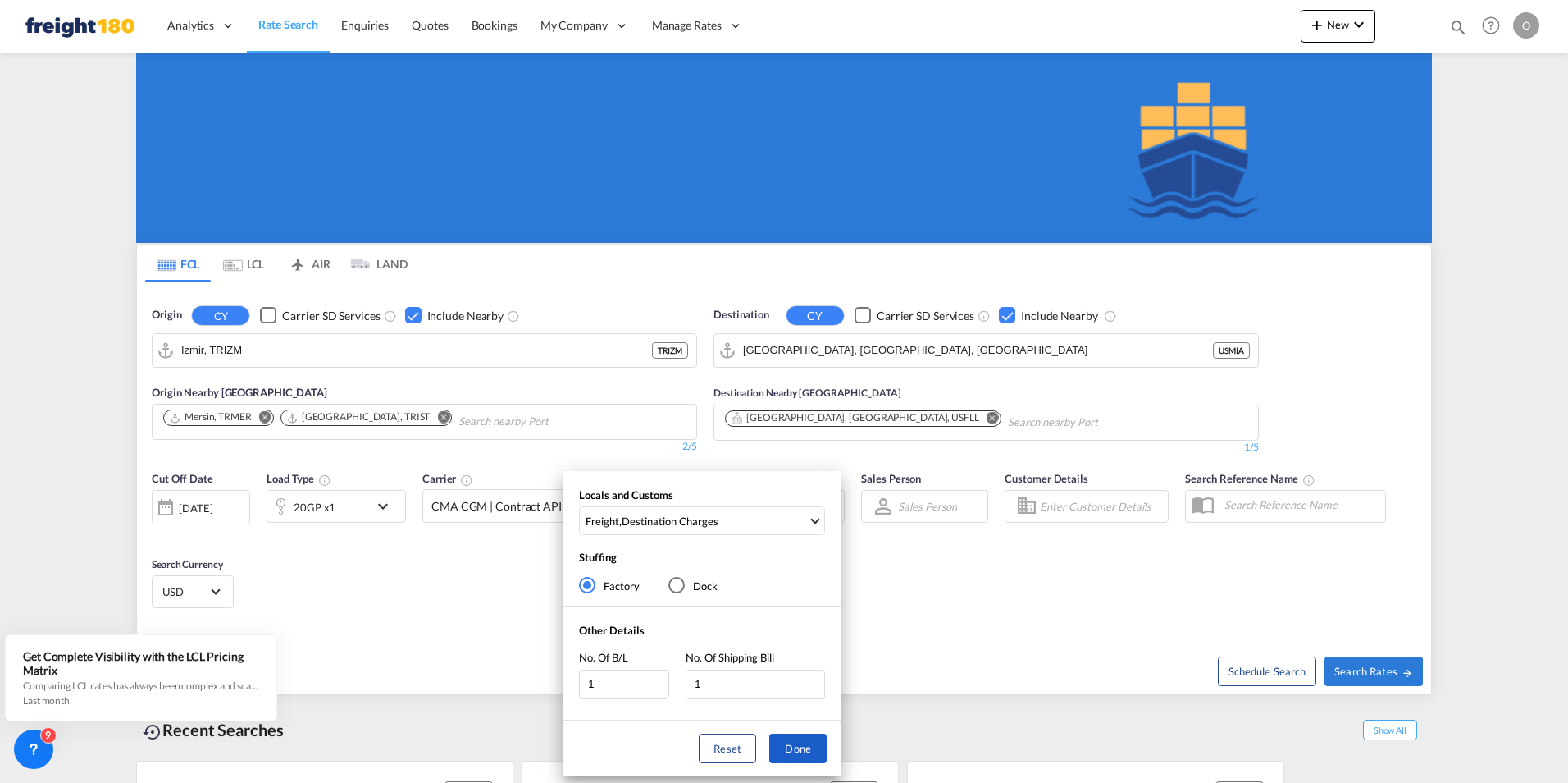
click at [813, 745] on button "Done" at bounding box center [798, 748] width 58 height 30
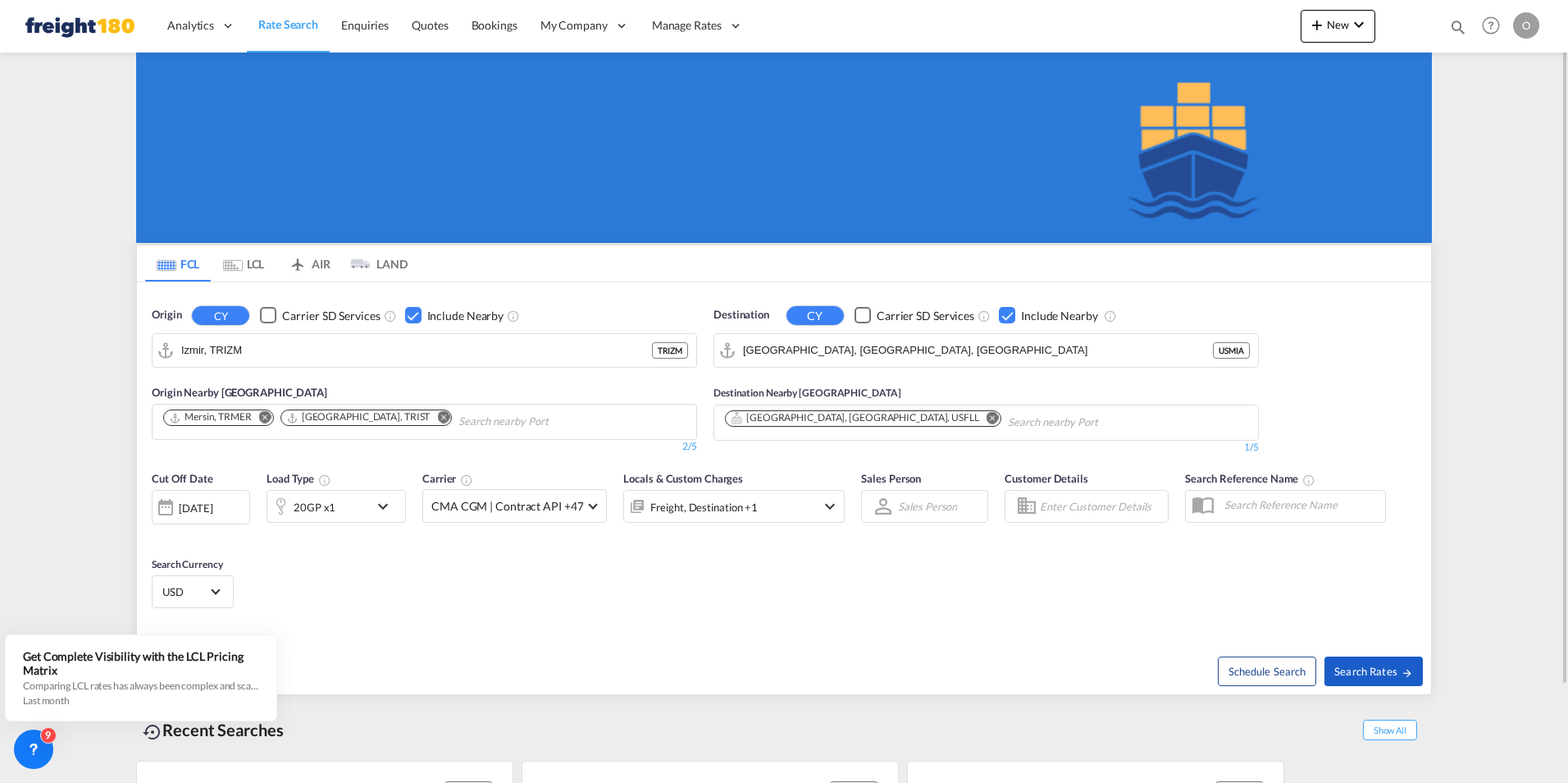
click at [1375, 671] on span "Search Rates" at bounding box center [1373, 671] width 78 height 14
type input "TRIZM to USMIA / [DATE]"
